Goal: Task Accomplishment & Management: Use online tool/utility

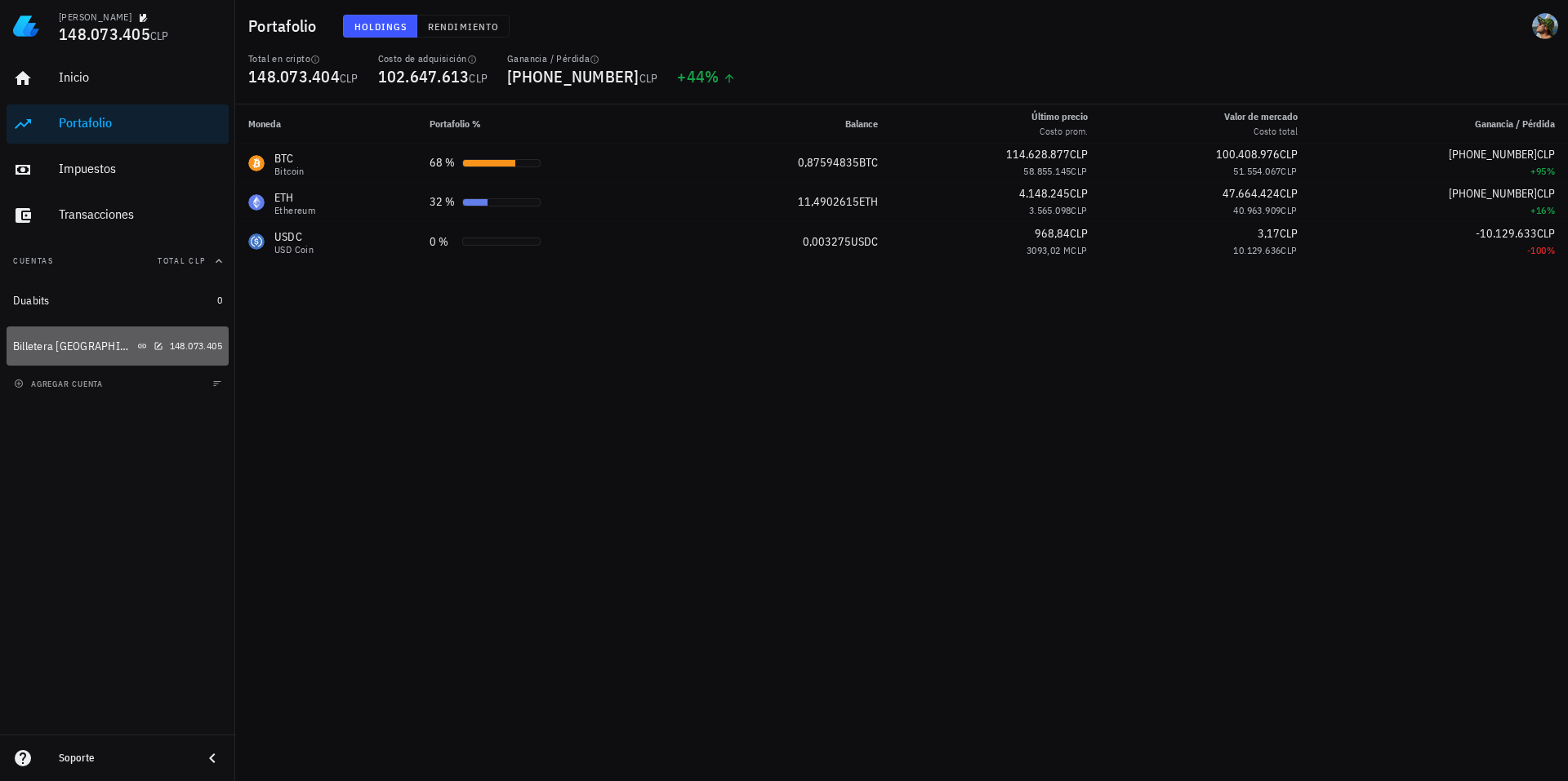
click at [71, 346] on div "Billetera [GEOGRAPHIC_DATA]" at bounding box center [74, 346] width 121 height 13
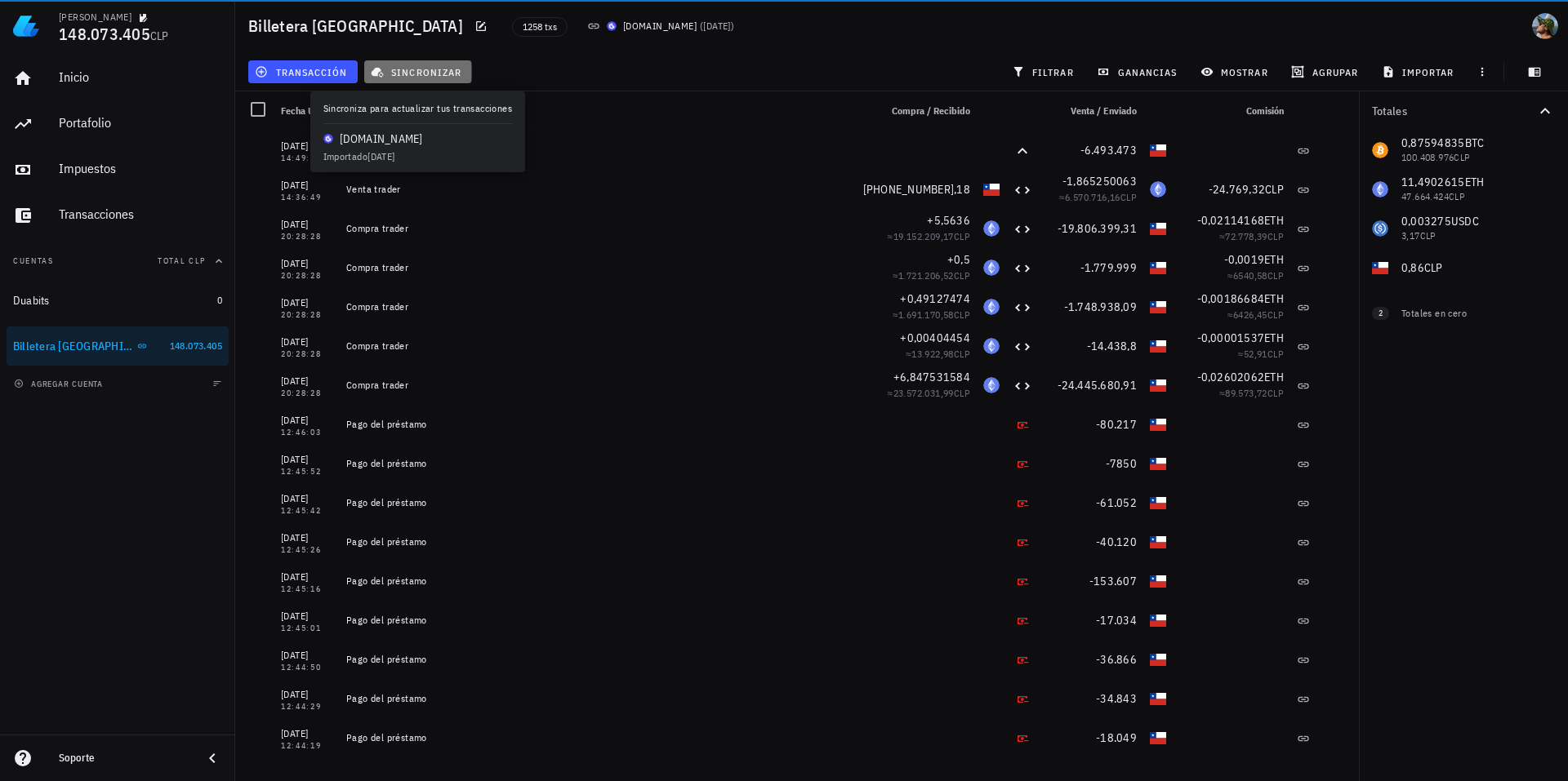
click at [425, 76] on span "sincronizar" at bounding box center [417, 72] width 88 height 13
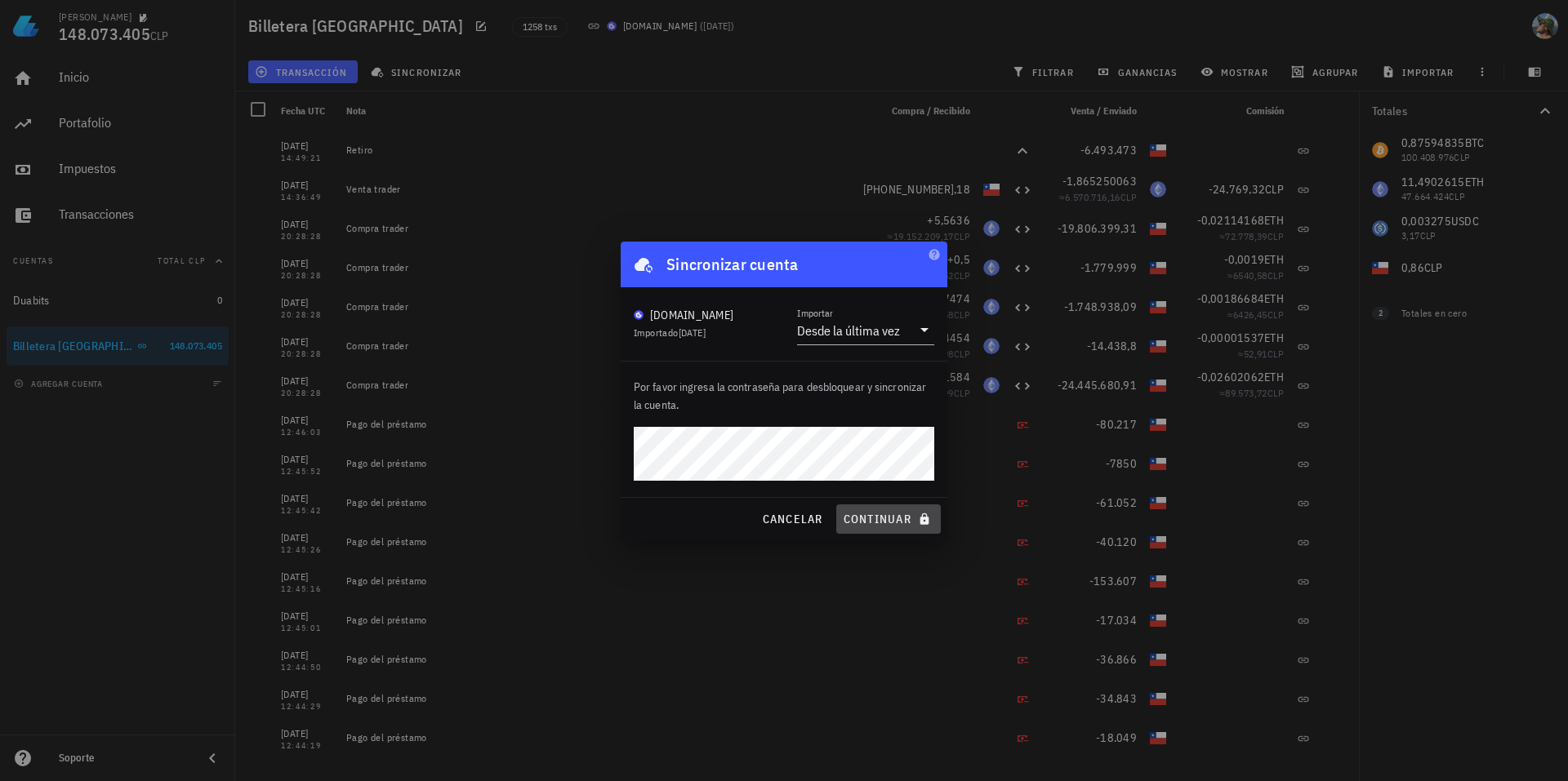
click at [884, 529] on button "continuar" at bounding box center [888, 519] width 105 height 30
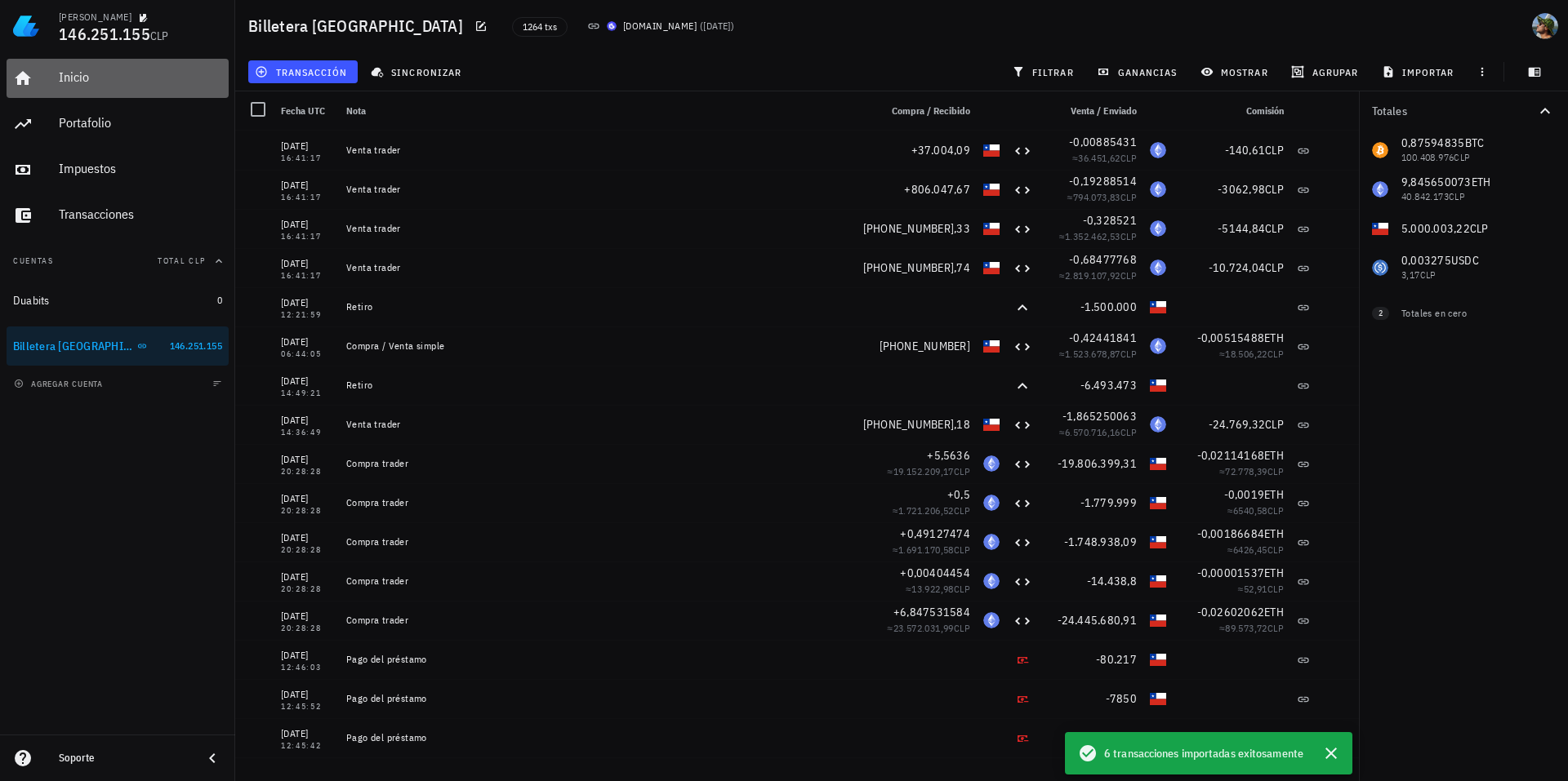
click at [12, 75] on link "Inicio" at bounding box center [117, 78] width 222 height 39
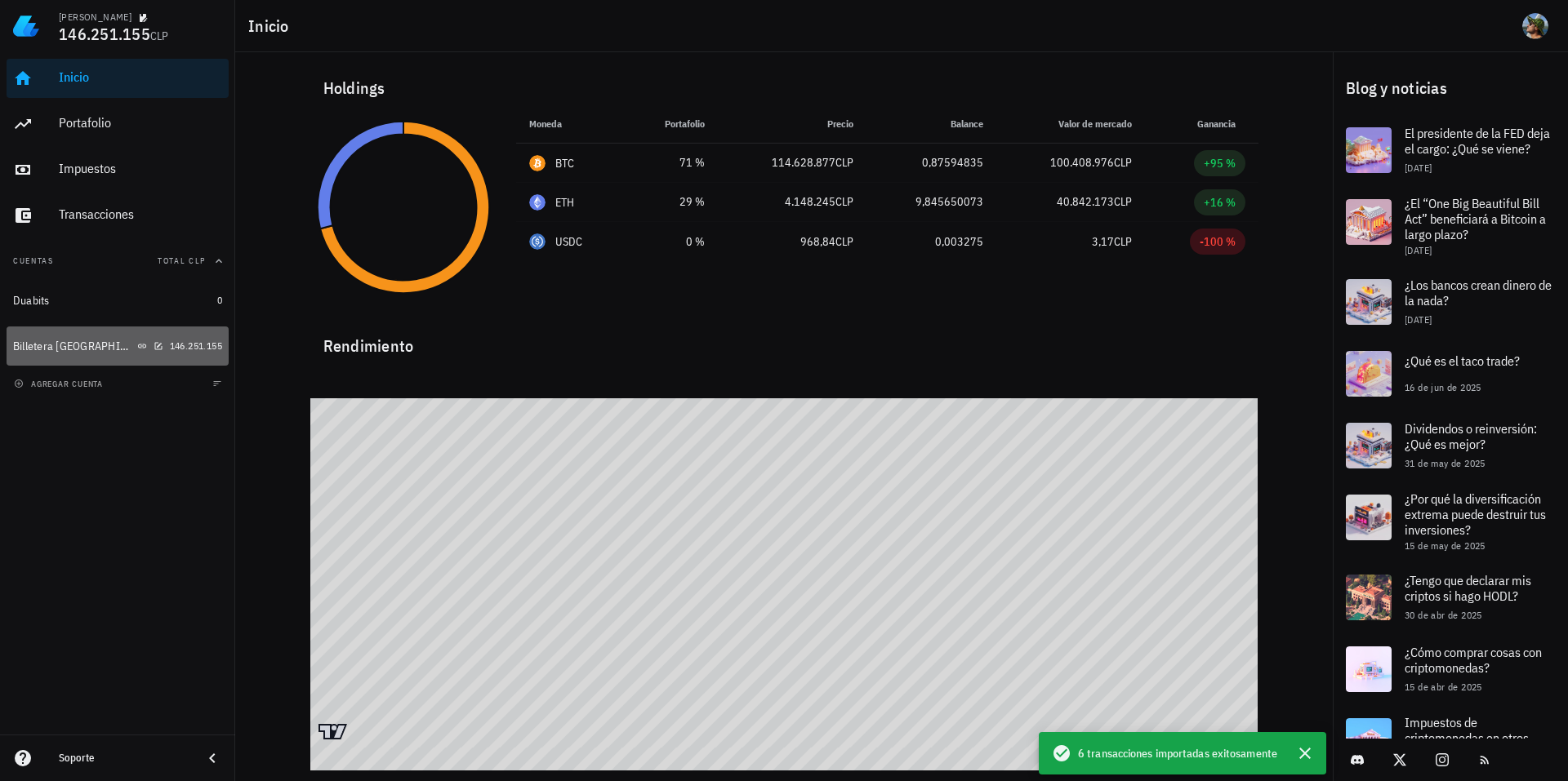
click at [57, 340] on div "Billetera [GEOGRAPHIC_DATA]" at bounding box center [74, 346] width 121 height 13
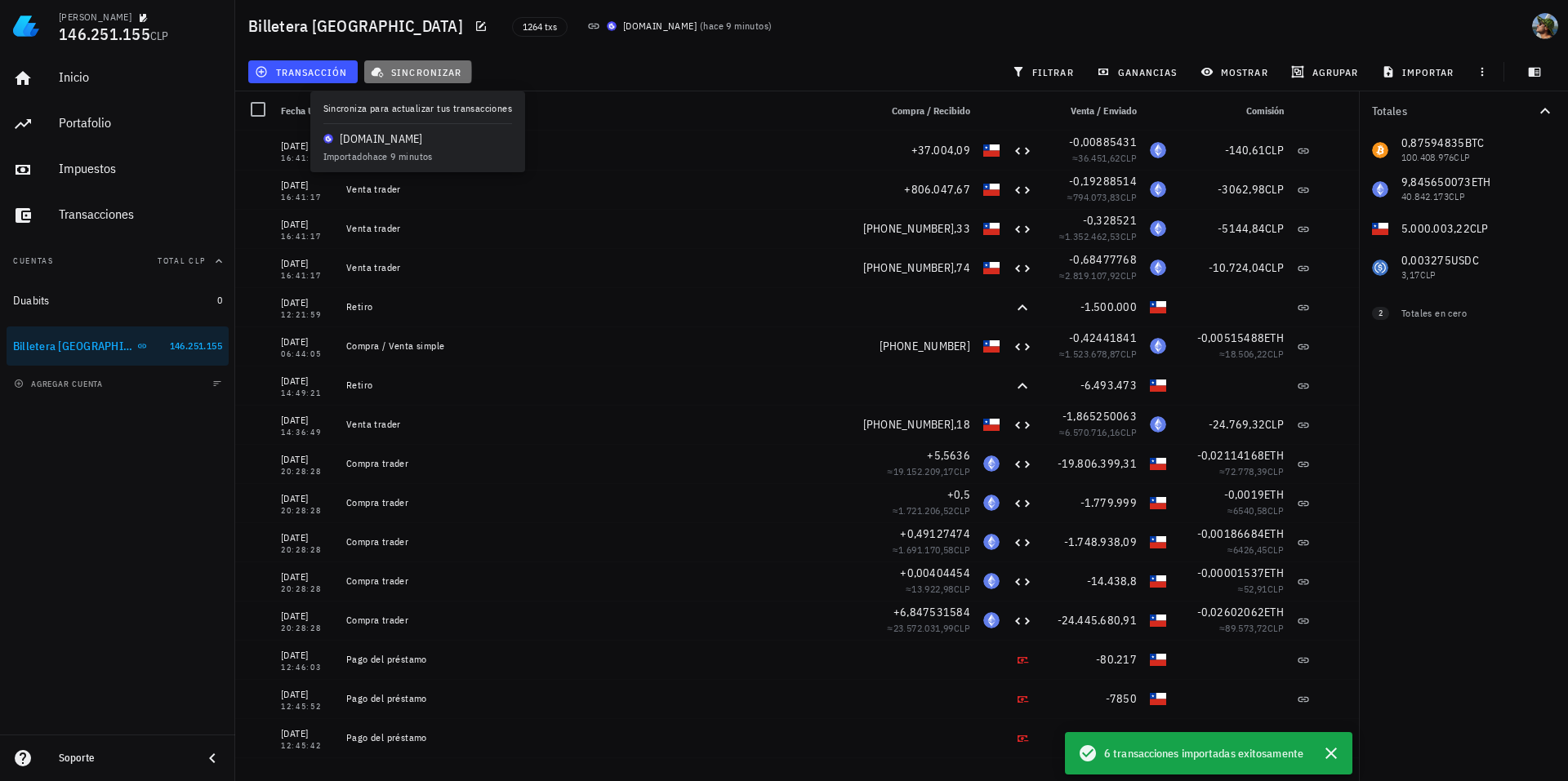
click at [398, 65] on span "sincronizar" at bounding box center [417, 72] width 88 height 13
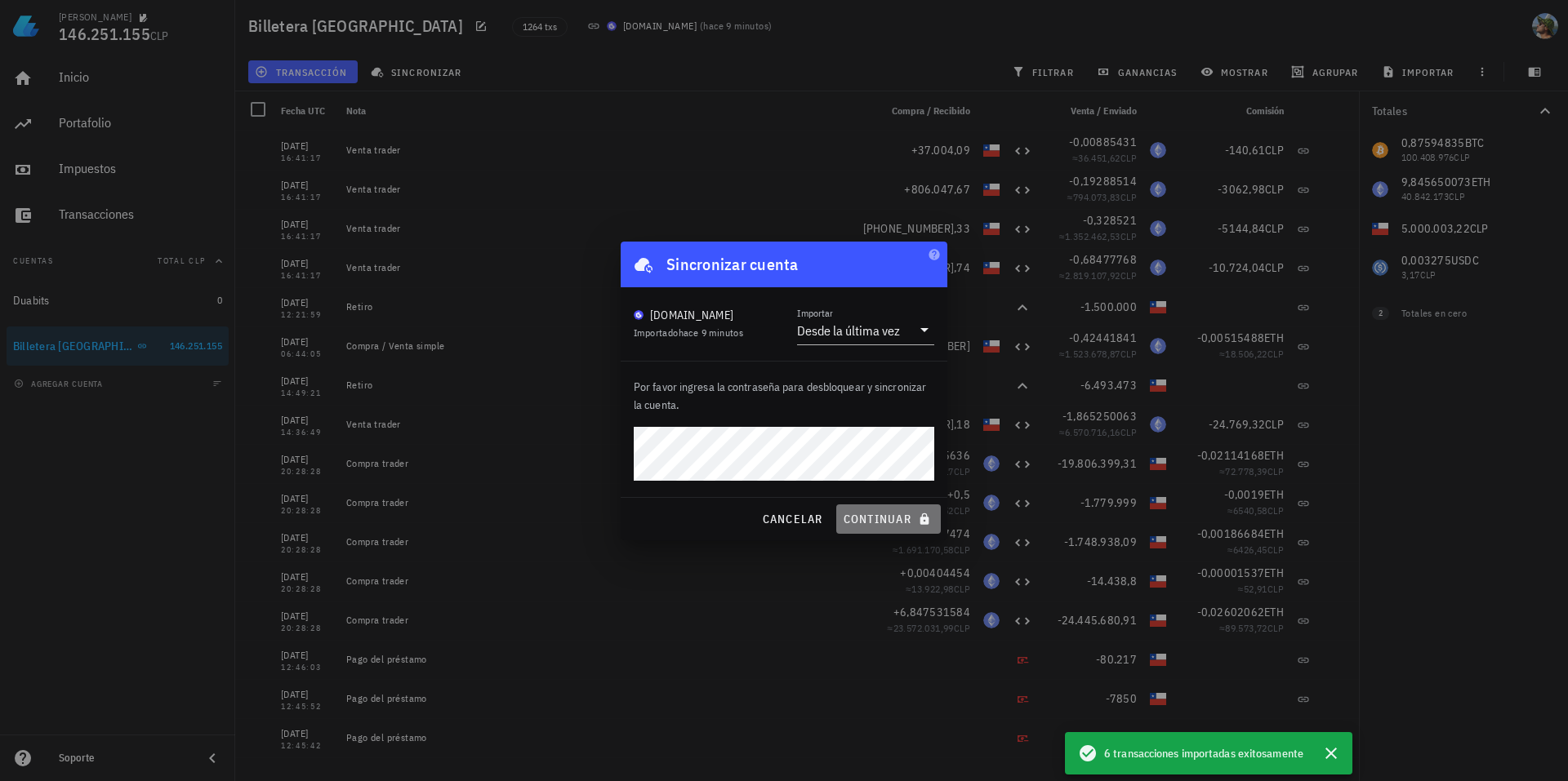
click at [872, 516] on span "continuar" at bounding box center [888, 518] width 91 height 14
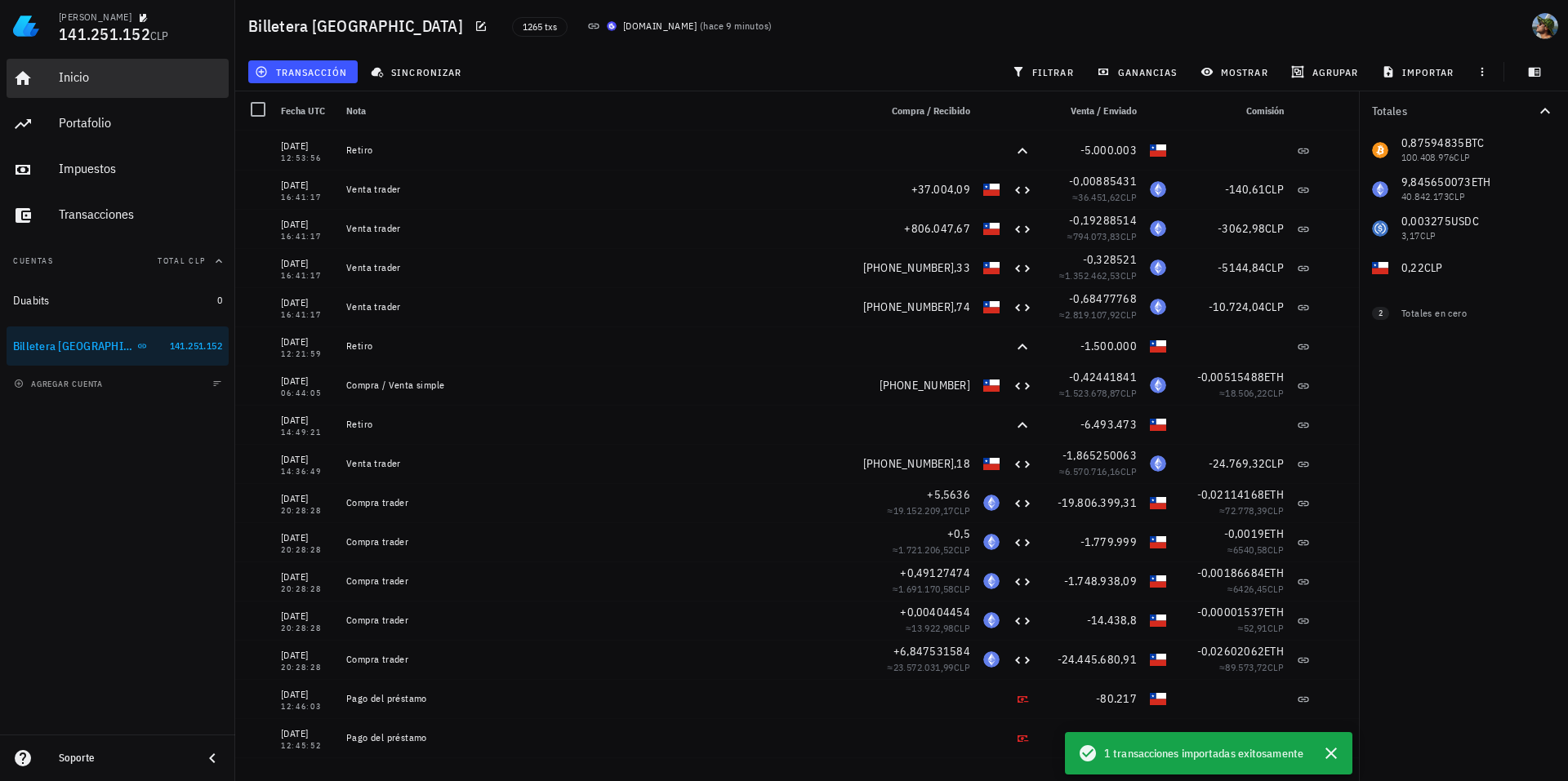
click at [60, 87] on div "Inicio" at bounding box center [140, 78] width 164 height 37
